Goal: Transaction & Acquisition: Book appointment/travel/reservation

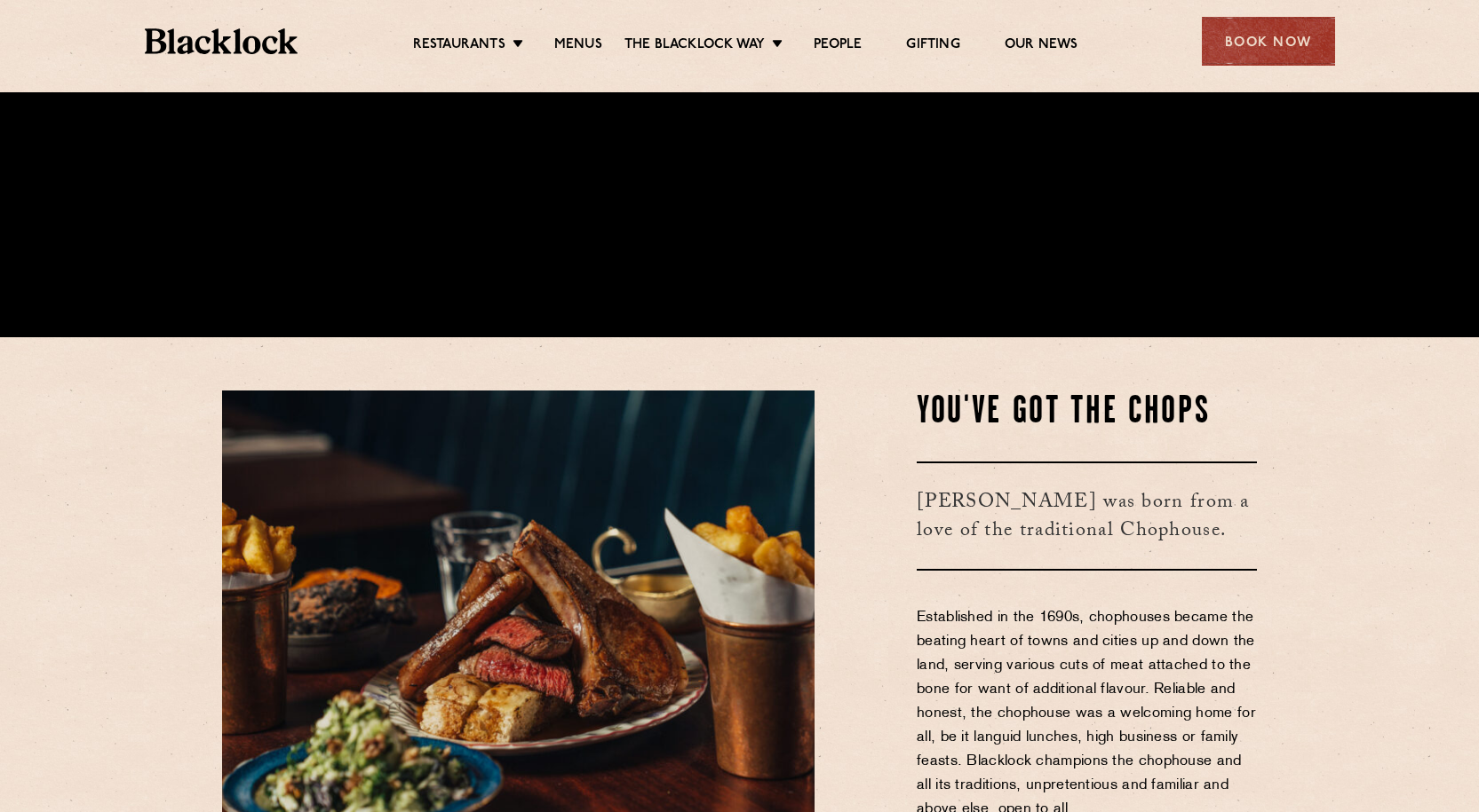
scroll to position [443, 0]
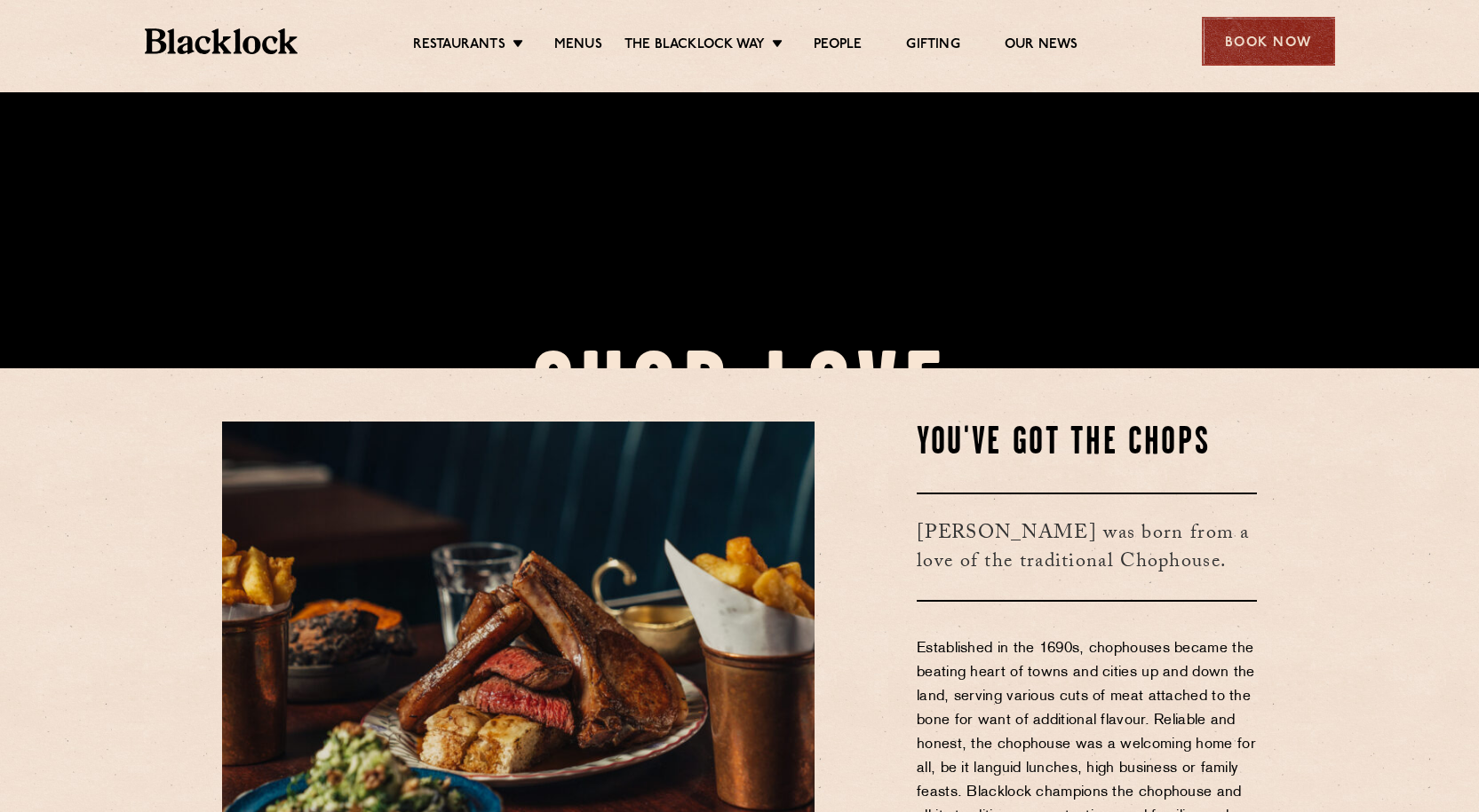
click at [1247, 43] on div "Book Now" at bounding box center [1268, 41] width 133 height 49
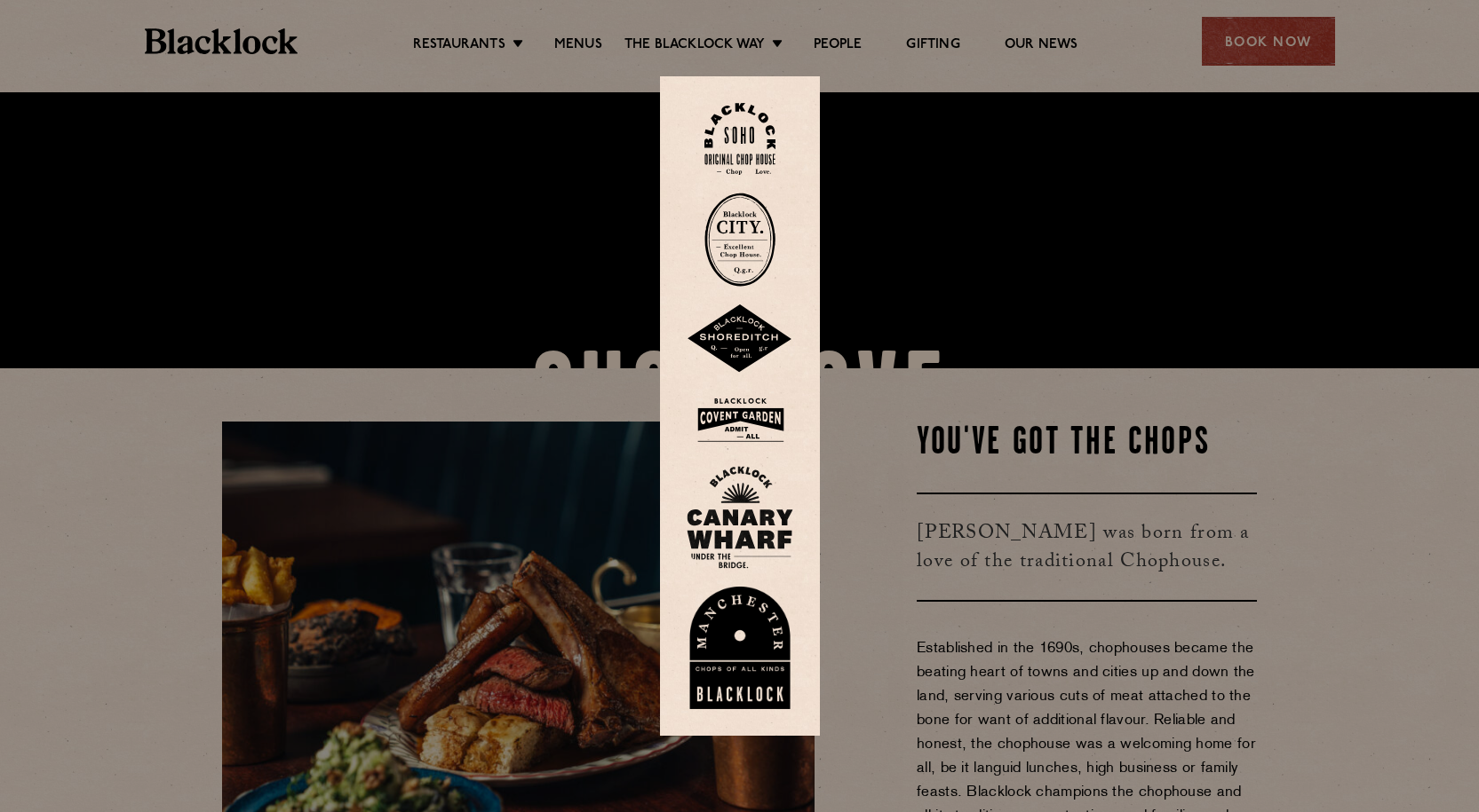
click at [746, 507] on img at bounding box center [740, 516] width 107 height 103
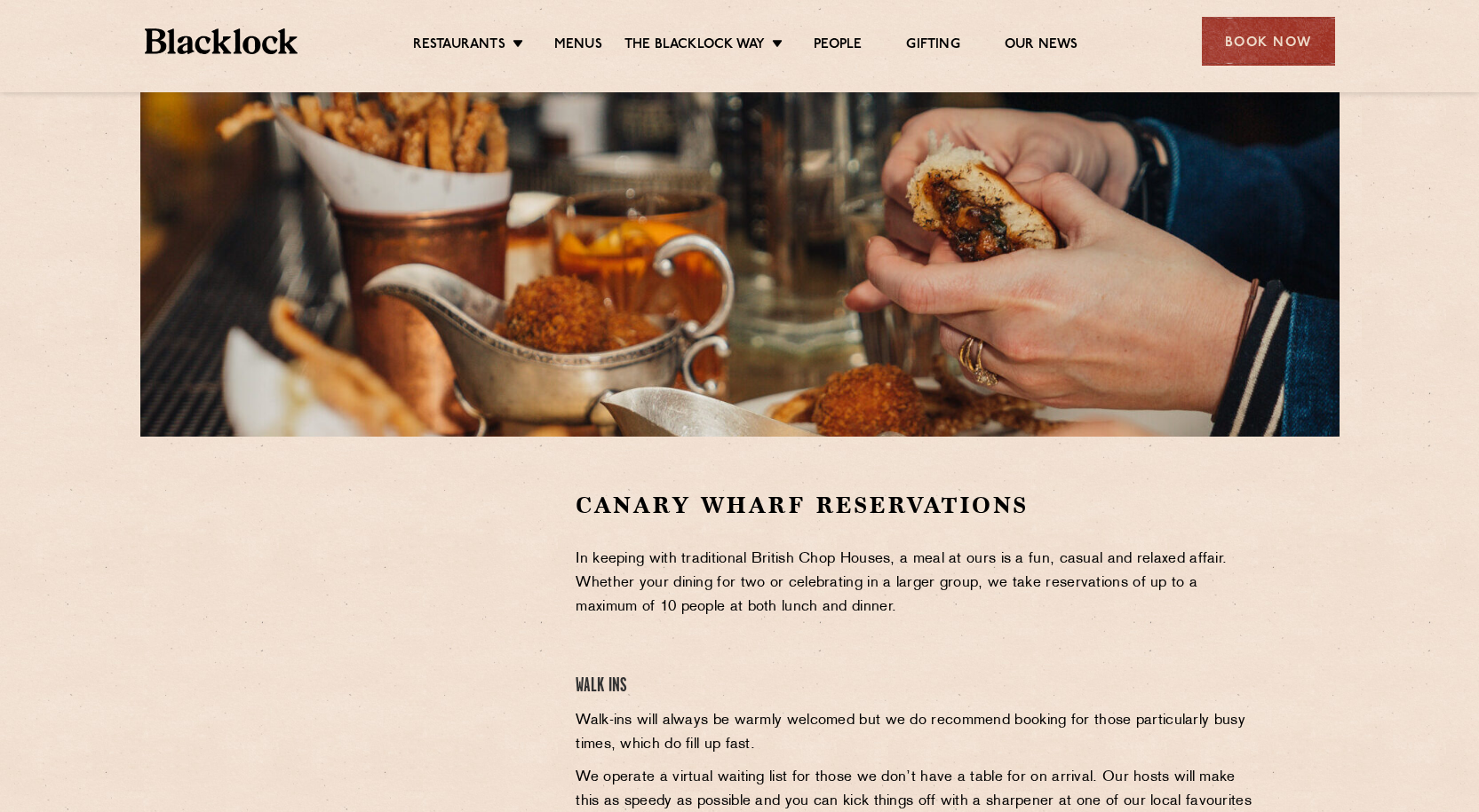
scroll to position [443, 0]
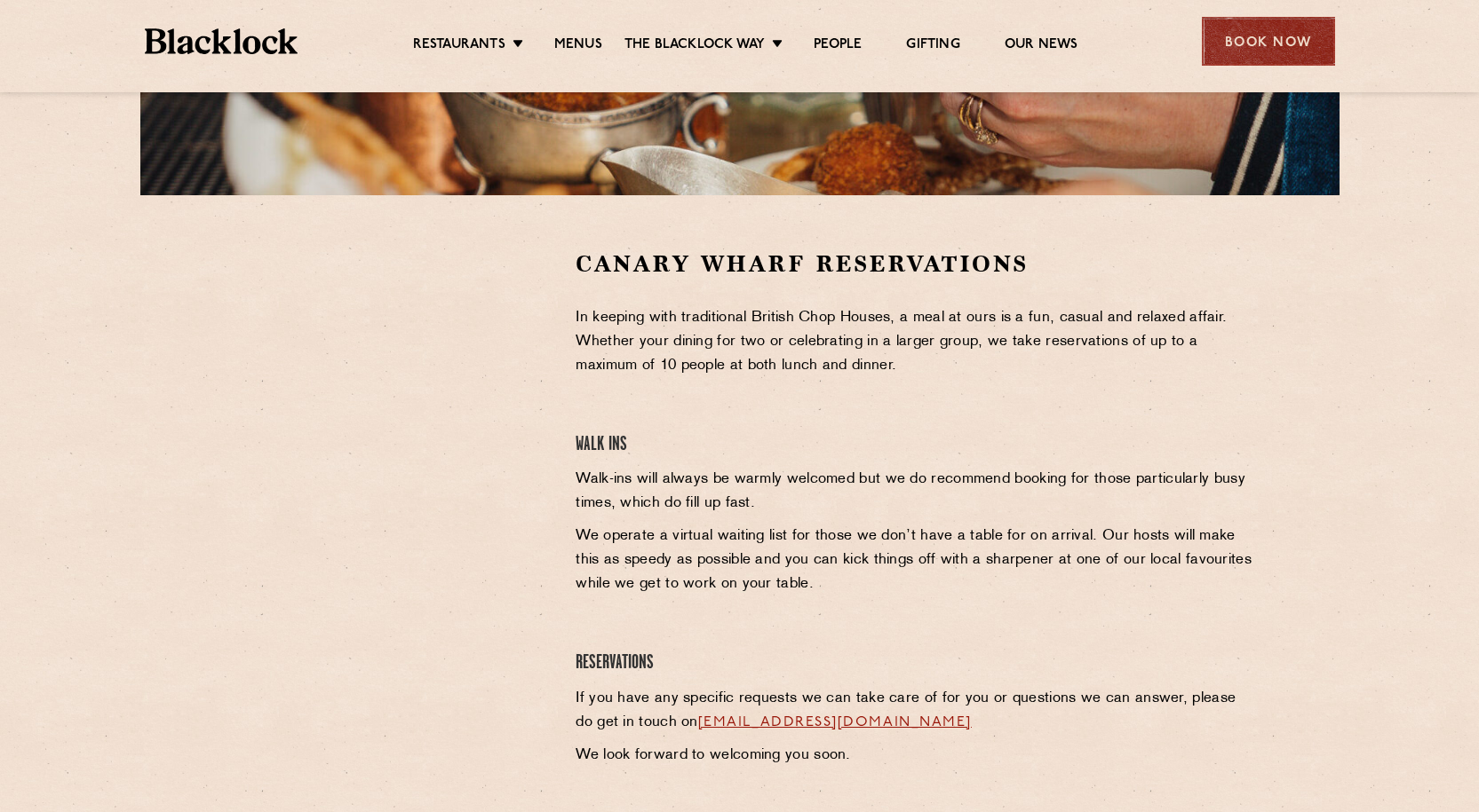
click at [1275, 34] on div "Book Now" at bounding box center [1268, 41] width 133 height 49
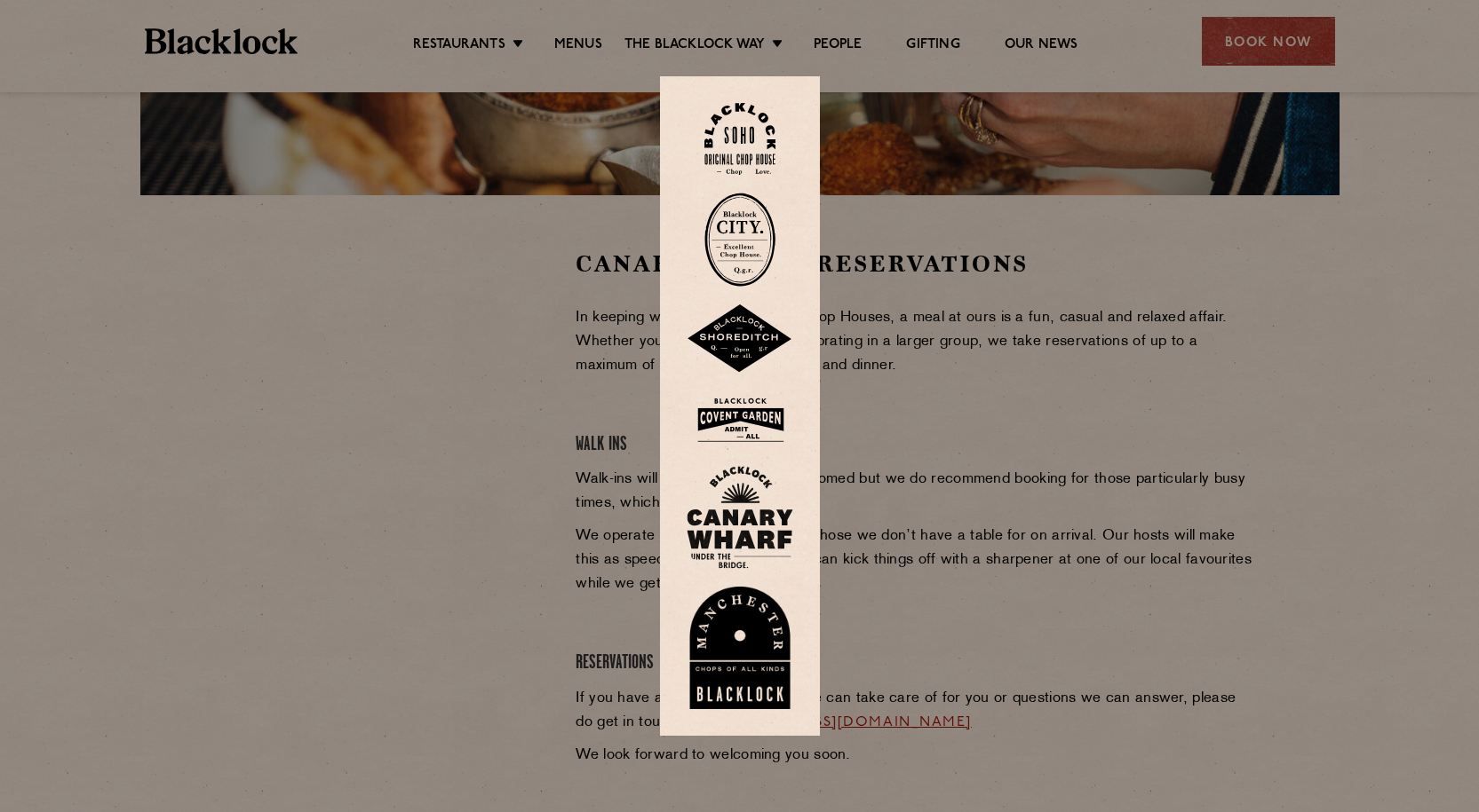
drag, startPoint x: 239, startPoint y: 600, endPoint x: 254, endPoint y: 594, distance: 16.2
click at [247, 597] on div at bounding box center [740, 406] width 1479 height 812
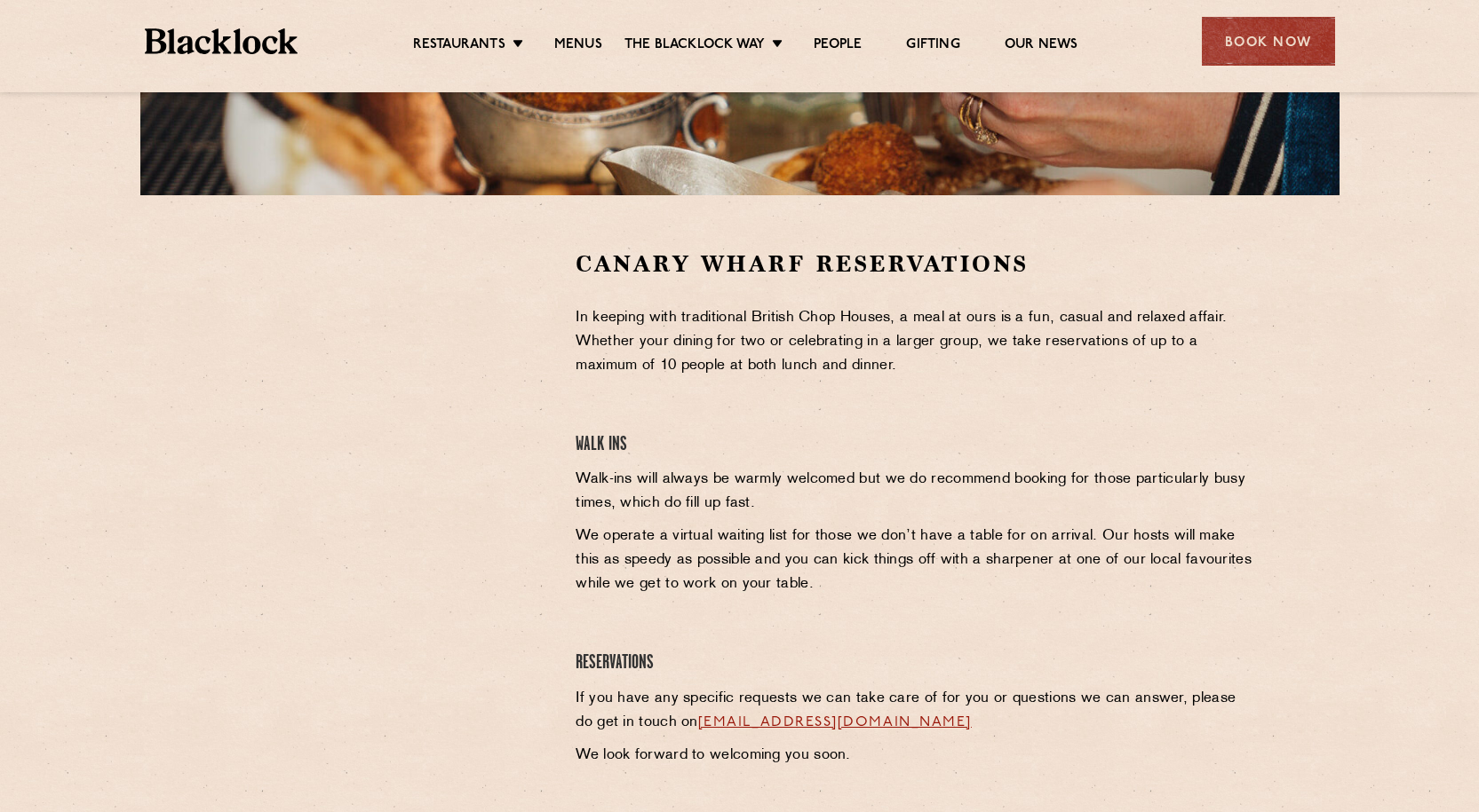
click at [1297, 28] on div "Book Now" at bounding box center [1268, 41] width 133 height 49
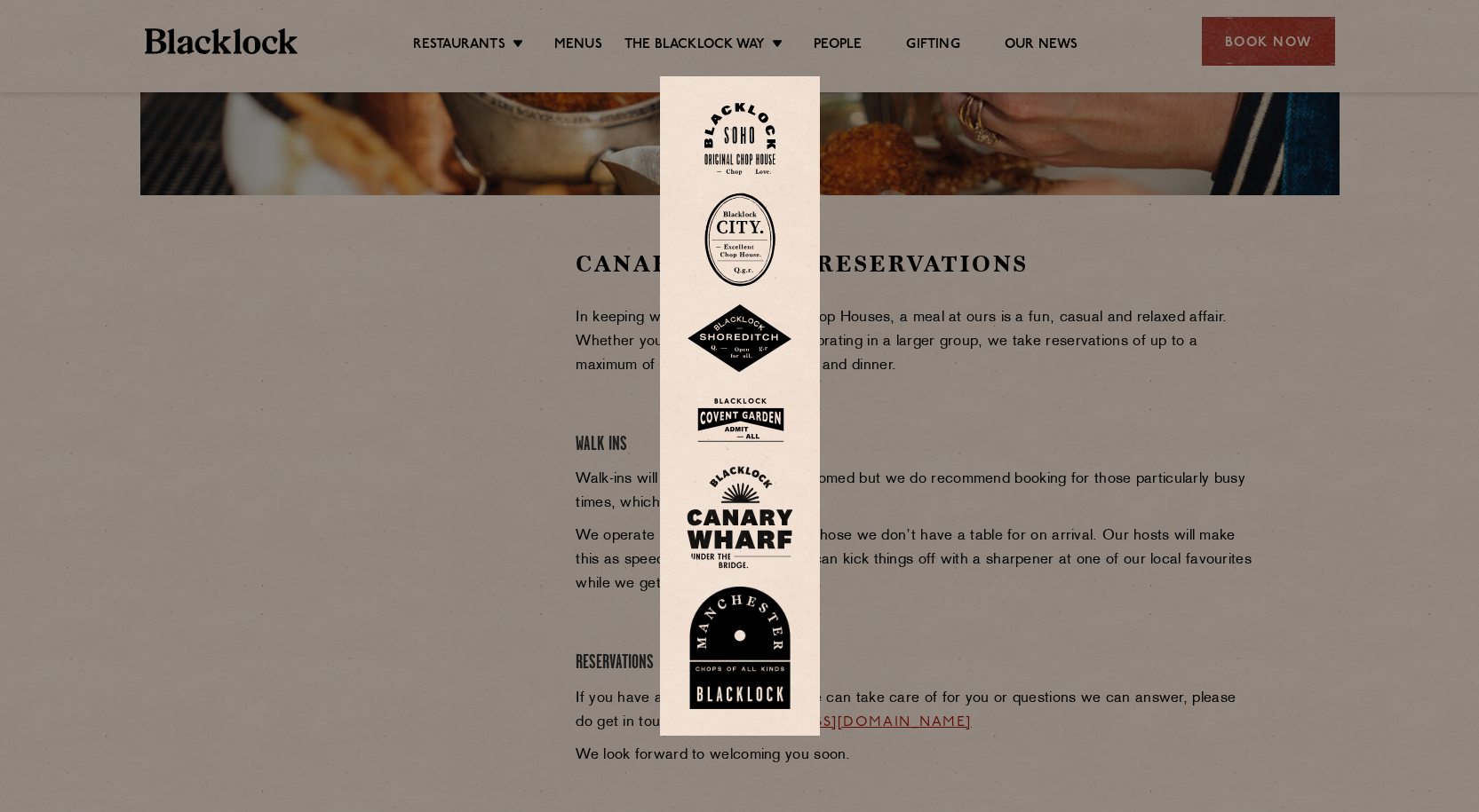
click at [785, 415] on img at bounding box center [740, 420] width 107 height 58
